Goal: Task Accomplishment & Management: Use online tool/utility

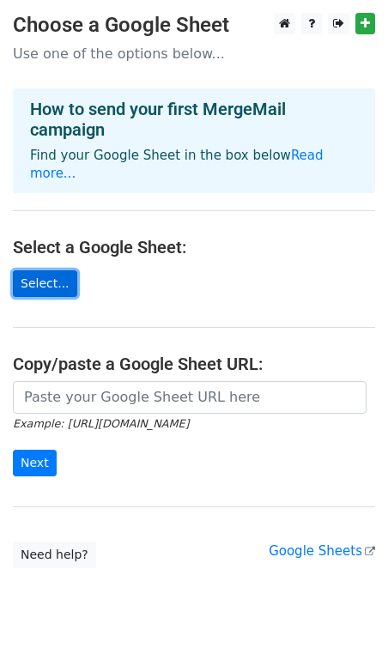
click at [44, 270] on link "Select..." at bounding box center [45, 283] width 64 height 27
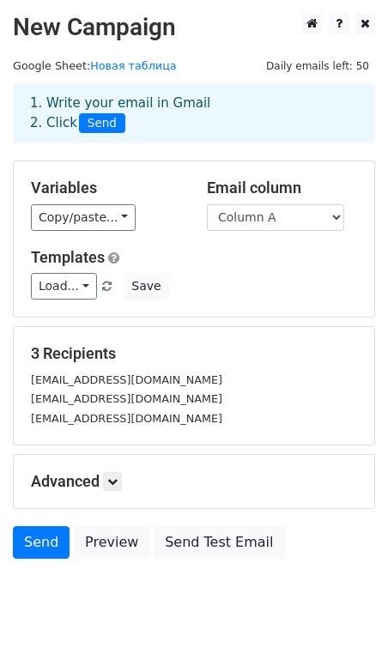
scroll to position [57, 0]
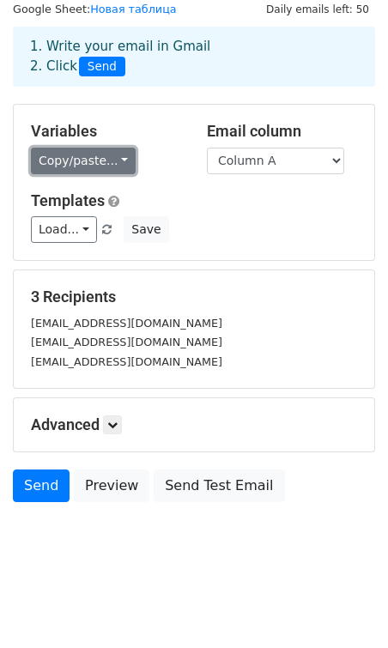
click at [87, 153] on link "Copy/paste..." at bounding box center [83, 161] width 105 height 27
click at [88, 154] on link "Copy/paste..." at bounding box center [83, 161] width 105 height 27
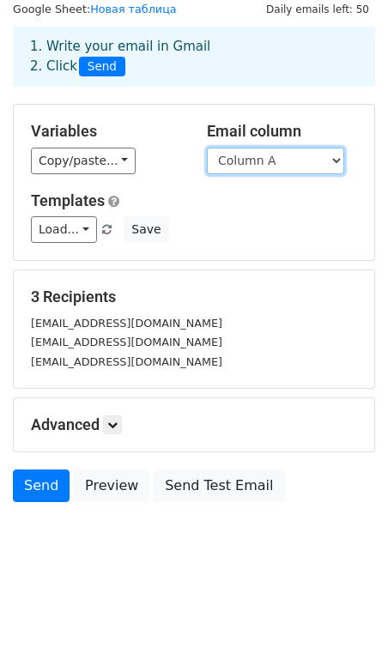
click at [252, 152] on select "Column A" at bounding box center [275, 161] width 137 height 27
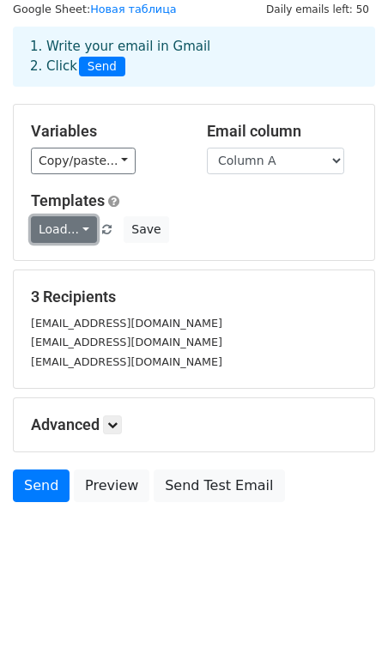
click at [46, 222] on link "Load..." at bounding box center [64, 229] width 66 height 27
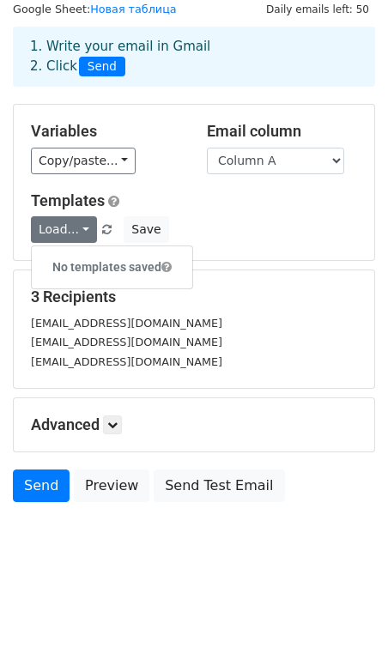
click at [183, 208] on h5 "Templates" at bounding box center [194, 200] width 326 height 19
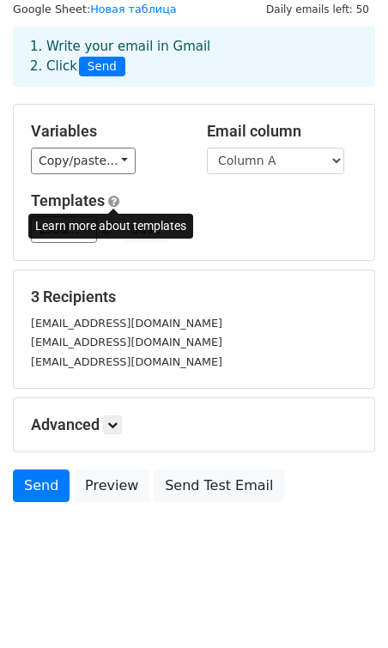
click at [116, 202] on span at bounding box center [113, 201] width 11 height 13
click at [116, 430] on link at bounding box center [112, 425] width 19 height 19
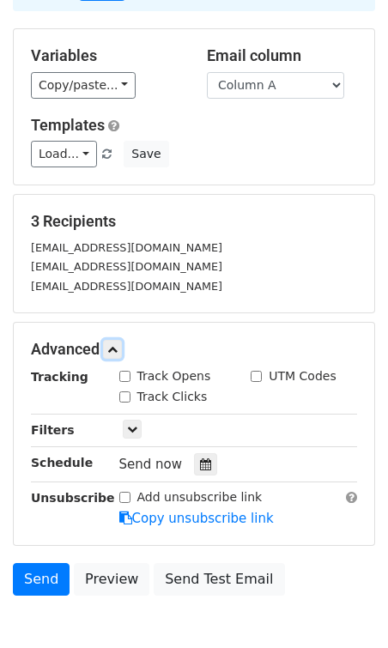
scroll to position [160, 0]
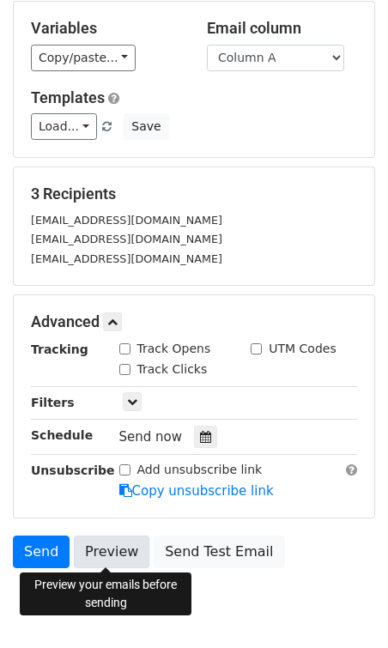
click at [100, 553] on link "Preview" at bounding box center [112, 552] width 76 height 33
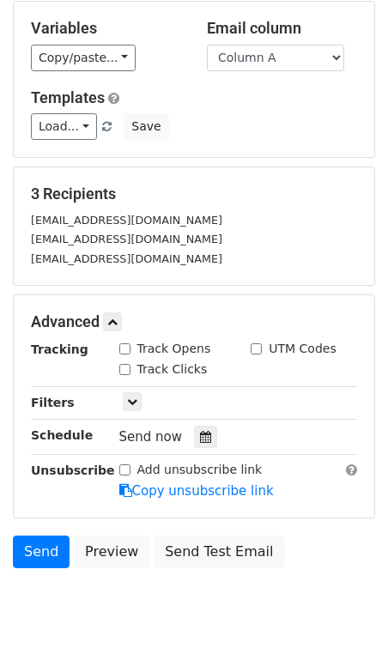
click at [120, 410] on div "Only include spreadsheet rows that match the following filters:" at bounding box center [238, 403] width 264 height 20
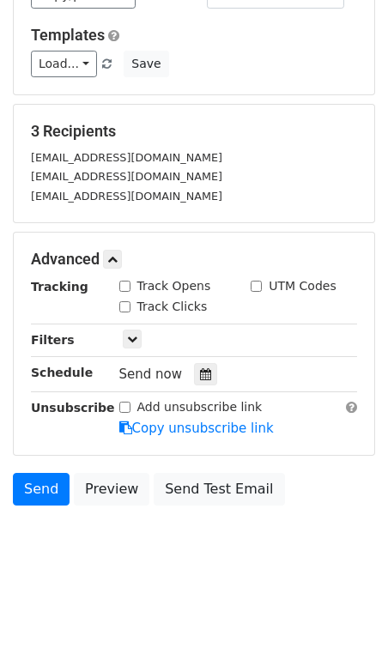
scroll to position [225, 0]
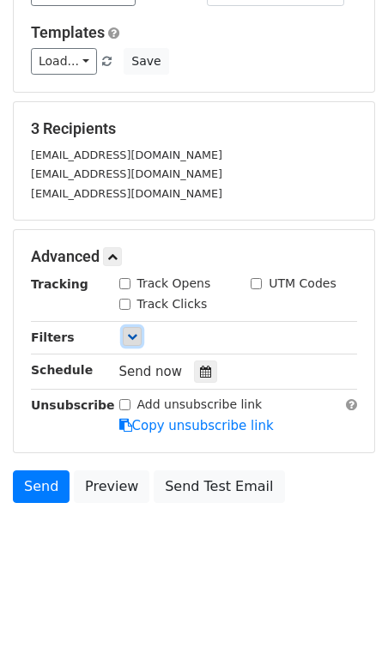
click at [133, 343] on link at bounding box center [132, 336] width 19 height 19
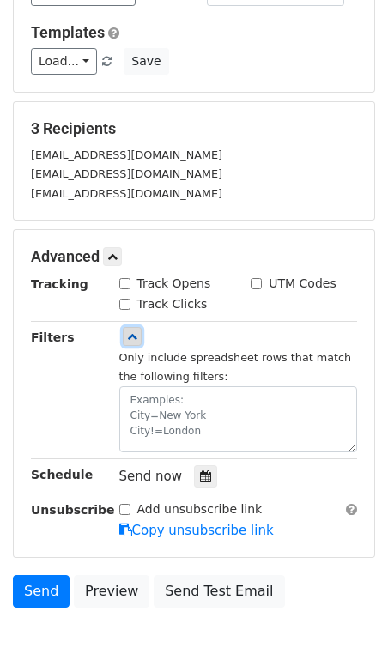
click at [133, 343] on link at bounding box center [132, 336] width 19 height 19
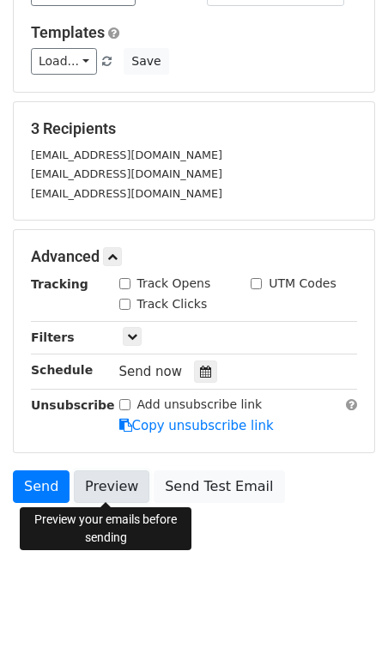
click at [88, 481] on link "Preview" at bounding box center [112, 487] width 76 height 33
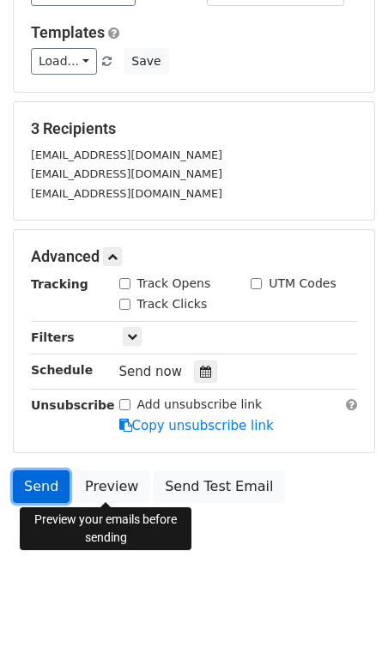
click at [24, 485] on link "Send" at bounding box center [41, 487] width 57 height 33
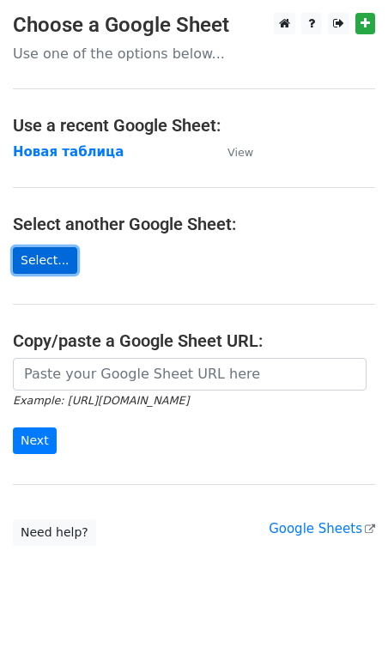
click at [52, 264] on link "Select..." at bounding box center [45, 260] width 64 height 27
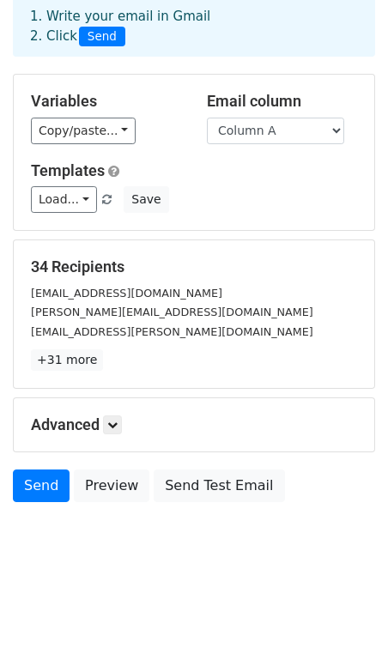
scroll to position [86, 0]
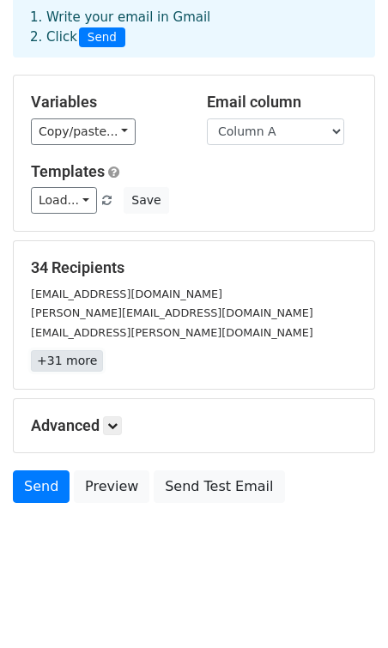
click at [71, 364] on link "+31 more" at bounding box center [67, 360] width 72 height 21
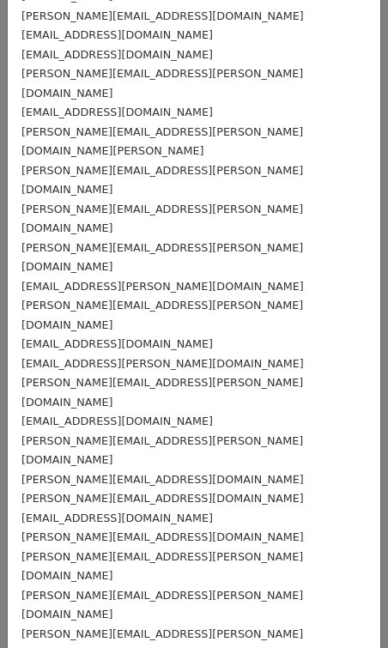
scroll to position [0, 0]
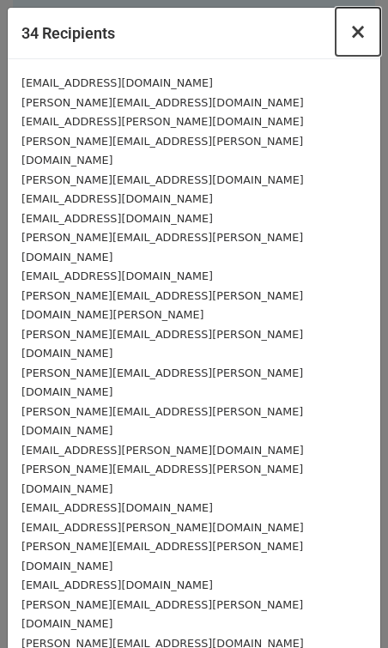
click at [354, 37] on span "×" at bounding box center [357, 32] width 17 height 24
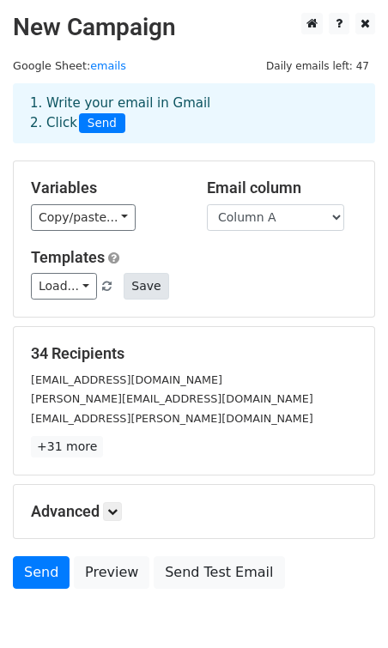
scroll to position [87, 0]
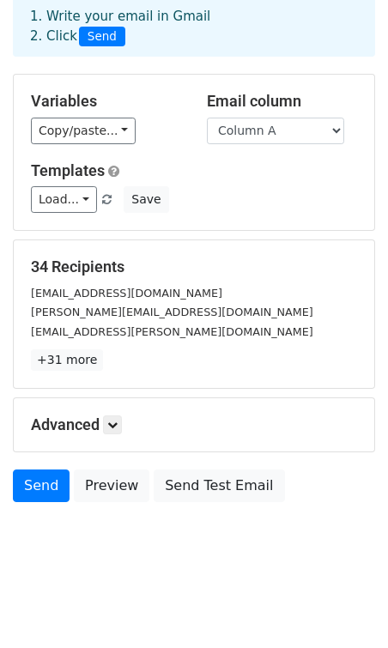
click at [70, 297] on small "camila.zanoelo@farfetch.com" at bounding box center [126, 293] width 191 height 13
click at [39, 358] on link "+31 more" at bounding box center [67, 359] width 72 height 21
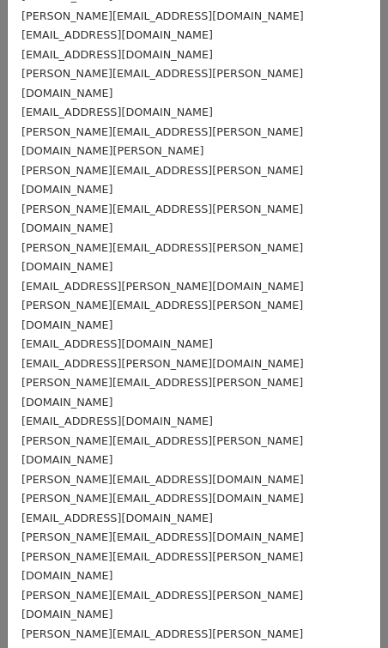
scroll to position [0, 0]
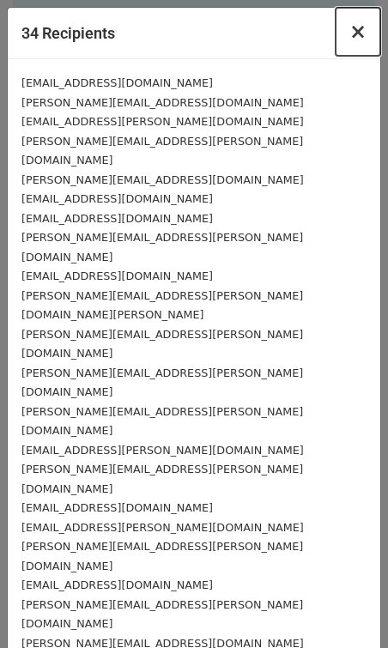
click at [363, 27] on span "×" at bounding box center [357, 32] width 17 height 24
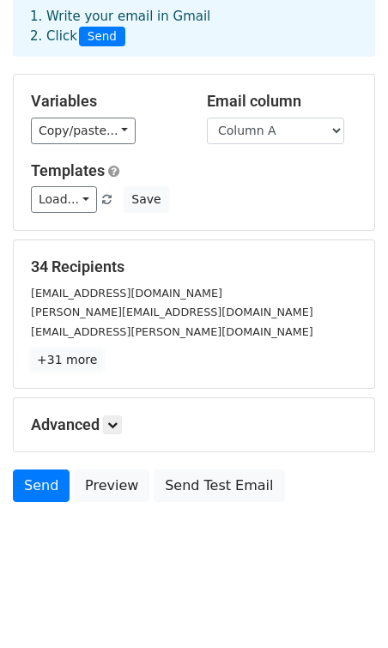
scroll to position [16, 0]
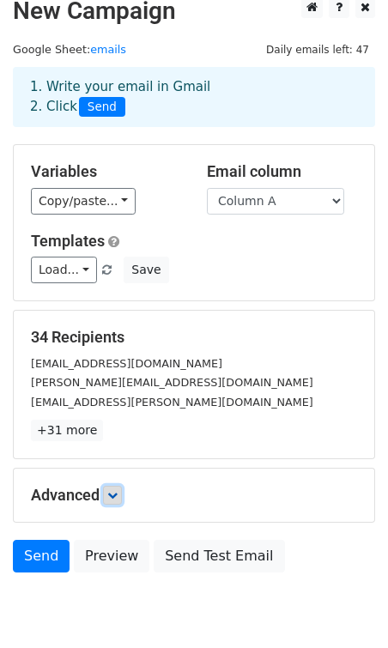
click at [110, 490] on link at bounding box center [112, 495] width 19 height 19
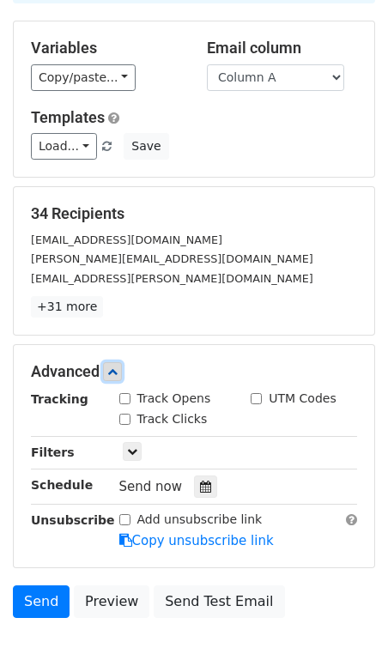
scroll to position [210, 0]
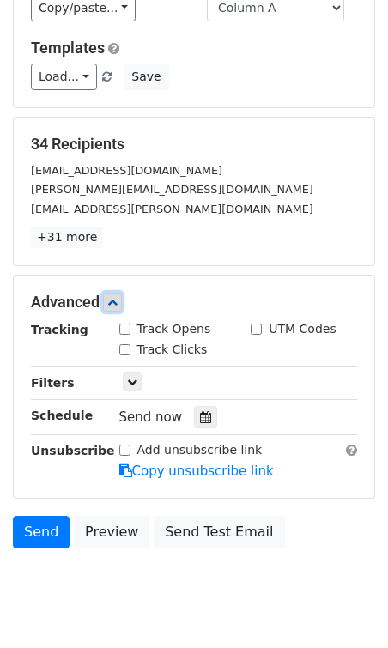
click at [111, 297] on icon at bounding box center [112, 302] width 10 height 10
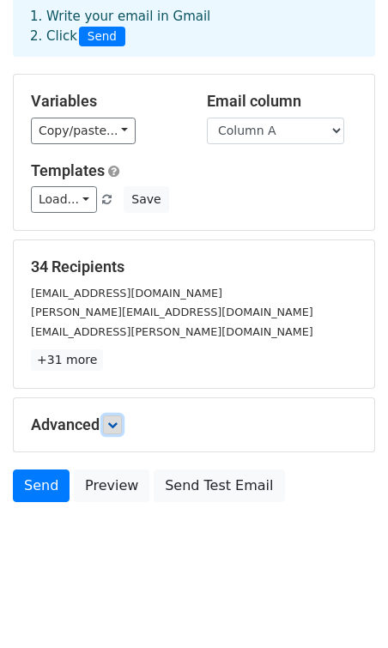
scroll to position [0, 0]
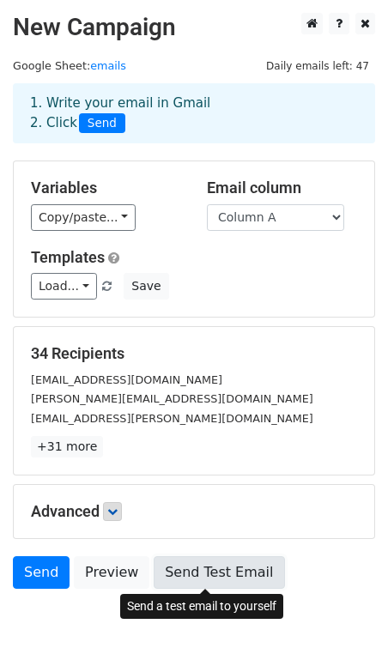
click at [169, 575] on link "Send Test Email" at bounding box center [219, 572] width 131 height 33
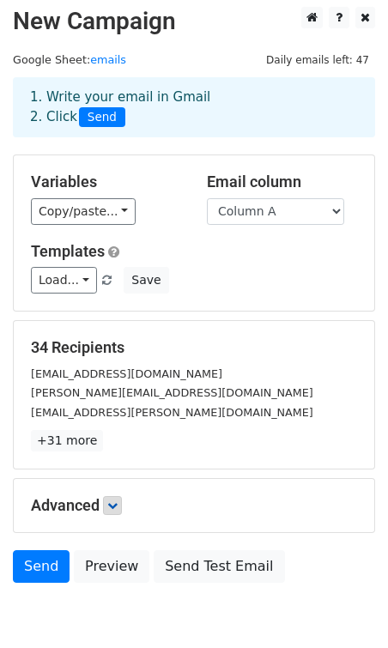
scroll to position [7, 0]
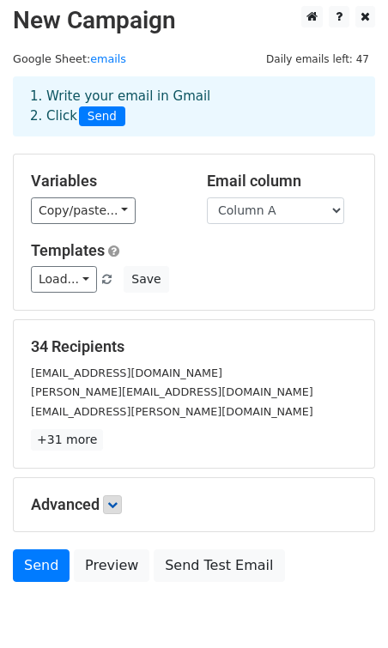
click at [314, 62] on span "Daily emails left: 47" at bounding box center [317, 59] width 115 height 19
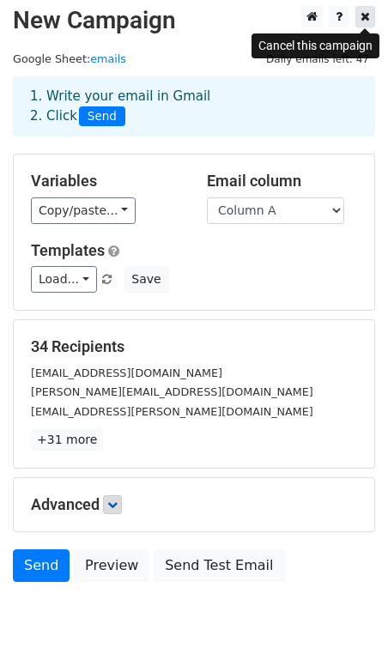
click at [366, 18] on icon at bounding box center [365, 16] width 9 height 12
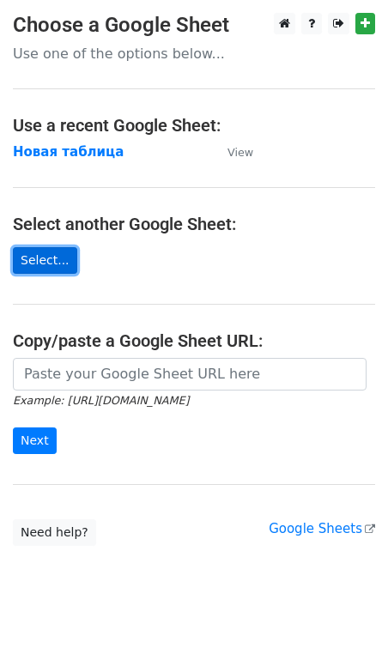
click at [42, 258] on link "Select..." at bounding box center [45, 260] width 64 height 27
click at [33, 270] on link "Select..." at bounding box center [45, 260] width 64 height 27
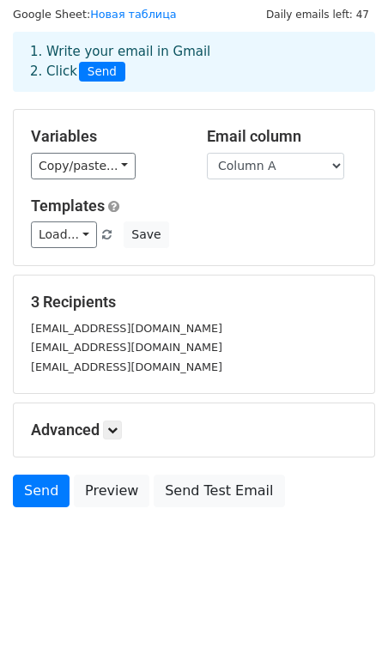
scroll to position [57, 0]
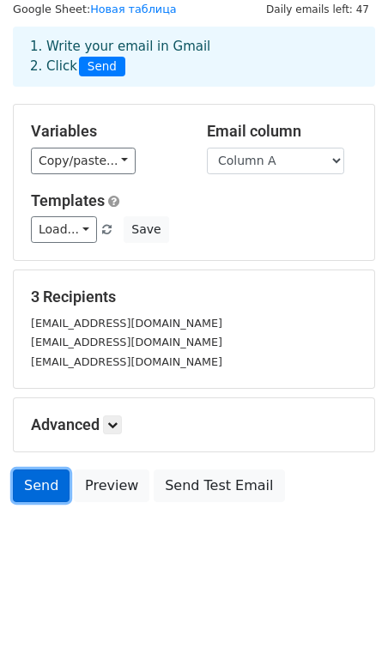
click at [33, 483] on link "Send" at bounding box center [41, 486] width 57 height 33
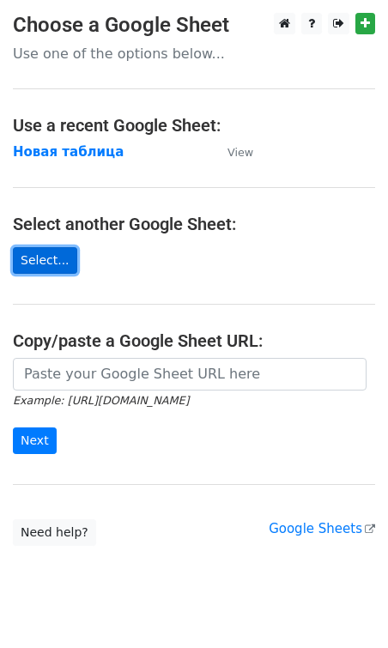
click at [36, 270] on link "Select..." at bounding box center [45, 260] width 64 height 27
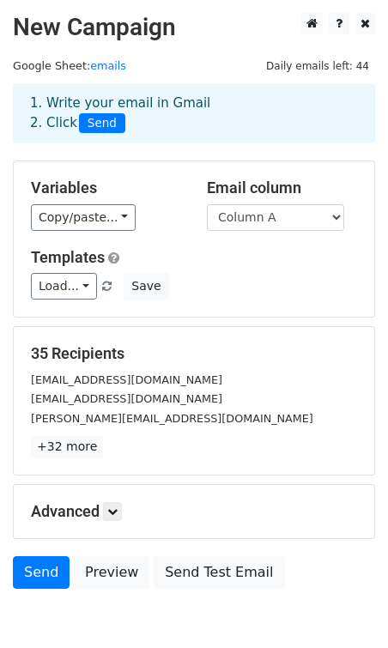
scroll to position [87, 0]
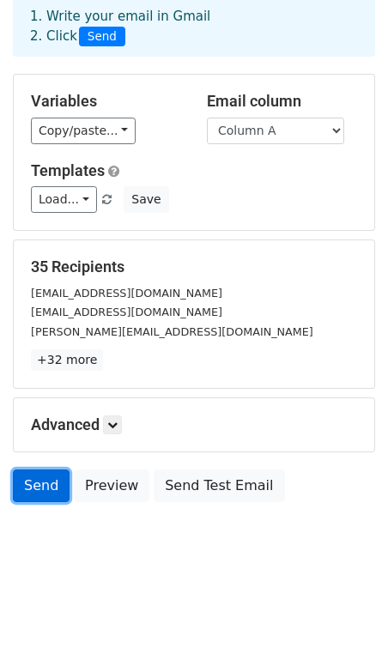
click at [48, 489] on link "Send" at bounding box center [41, 486] width 57 height 33
